Goal: Check status

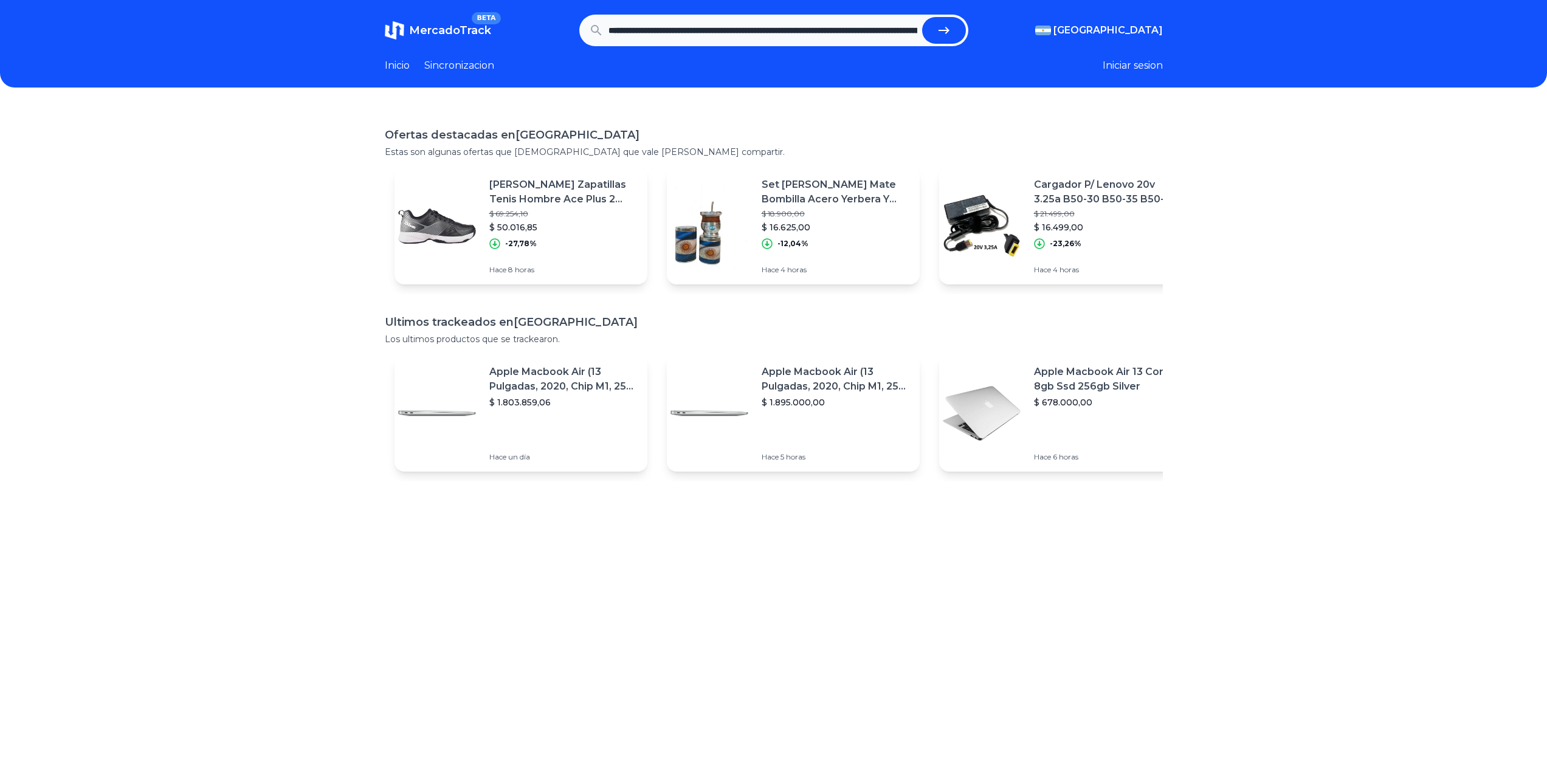
scroll to position [0, 793]
click at [962, 23] on button "submit" at bounding box center [944, 30] width 44 height 26
type input "**********"
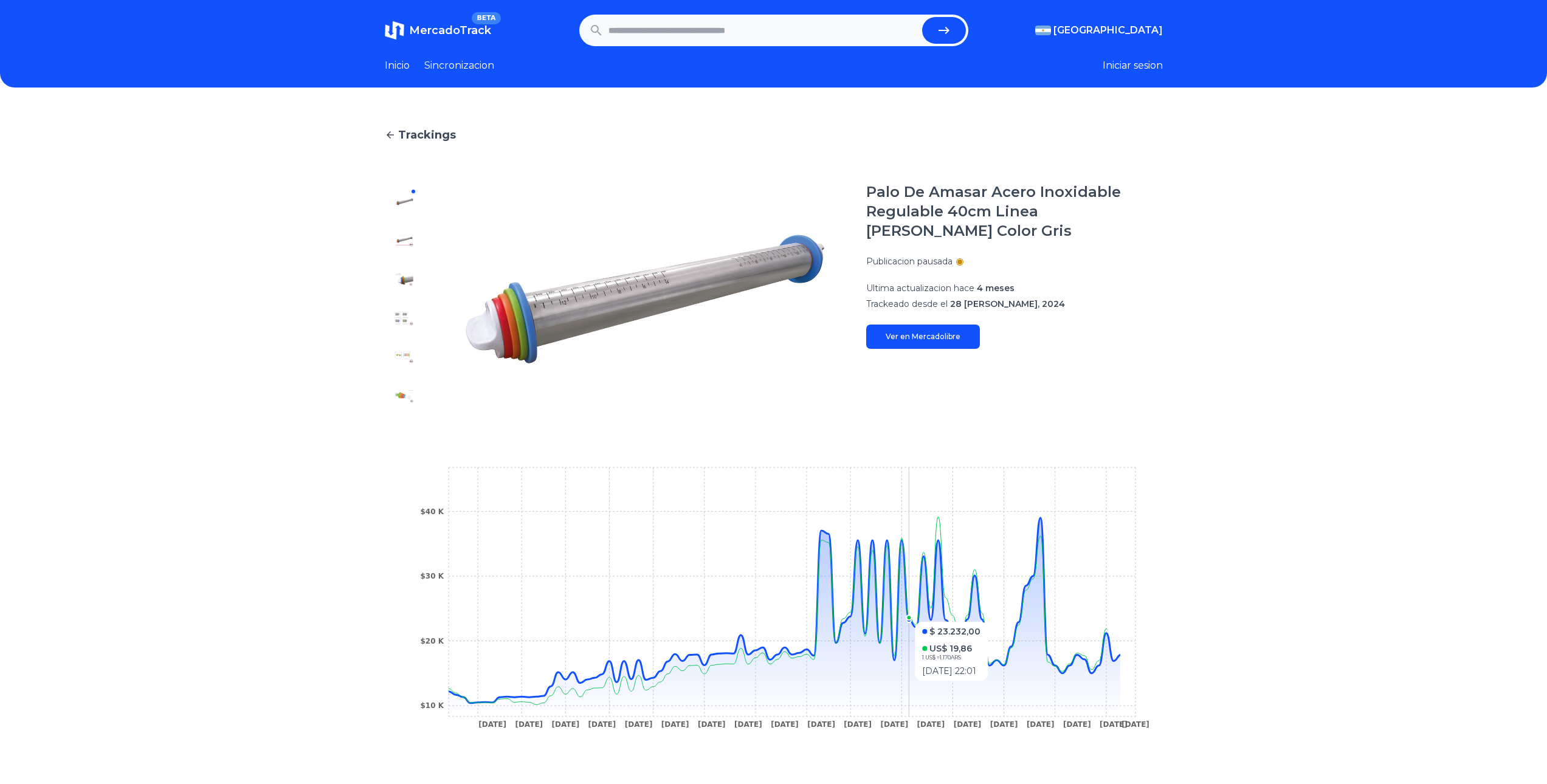
scroll to position [182, 0]
